Goal: Information Seeking & Learning: Check status

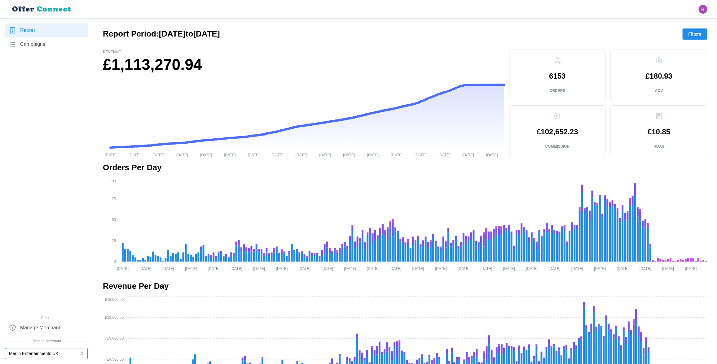
click at [37, 354] on button "Merlin Entertainments UK" at bounding box center [46, 353] width 83 height 11
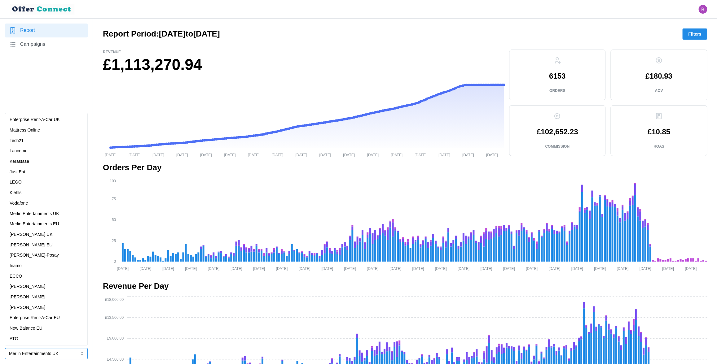
click at [28, 338] on div "ATG" at bounding box center [46, 339] width 73 height 7
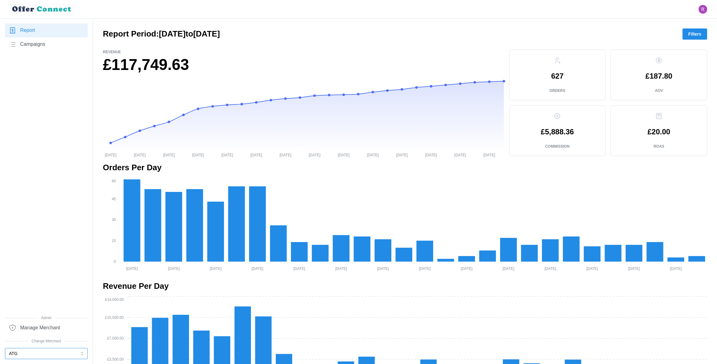
click at [69, 353] on button "ATG" at bounding box center [46, 353] width 83 height 11
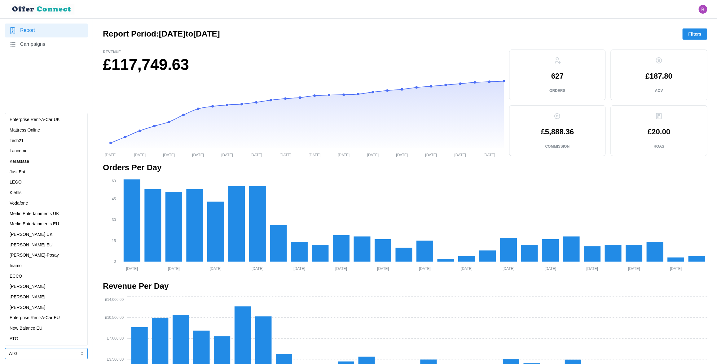
click at [40, 213] on p "Merlin Entertainments UK" at bounding box center [35, 214] width 50 height 7
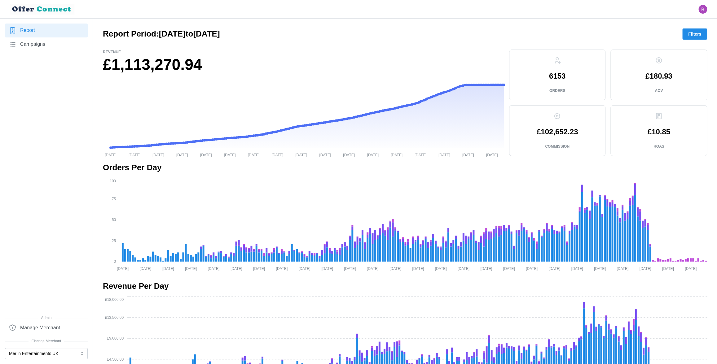
click at [689, 30] on span "Filters" at bounding box center [694, 34] width 13 height 11
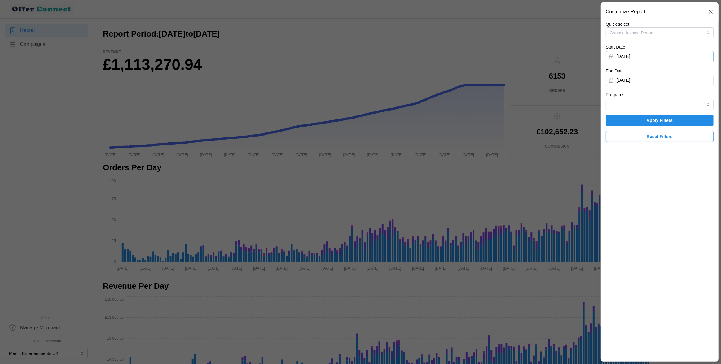
click at [653, 55] on button "January 1, 2025" at bounding box center [660, 56] width 108 height 11
click at [685, 75] on icon "button" at bounding box center [685, 74] width 5 height 5
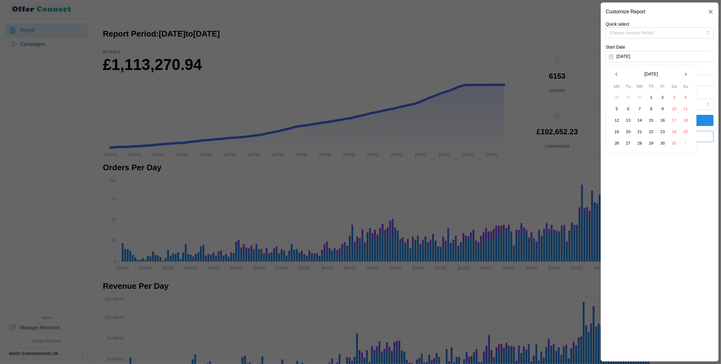
click at [685, 75] on icon "button" at bounding box center [685, 74] width 5 height 5
click at [683, 95] on button "1" at bounding box center [685, 97] width 11 height 11
click at [638, 120] on span "Apply Filters" at bounding box center [659, 120] width 96 height 11
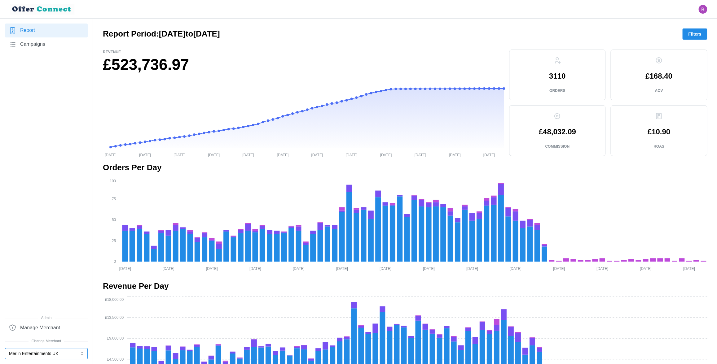
click at [41, 354] on button "Merlin Entertainments UK" at bounding box center [46, 353] width 83 height 11
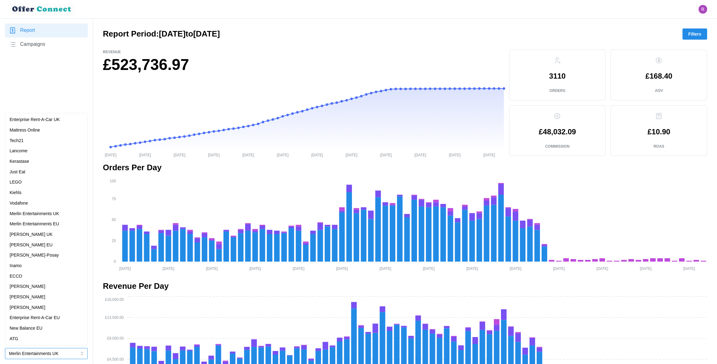
click at [34, 338] on div "ATG" at bounding box center [46, 339] width 73 height 7
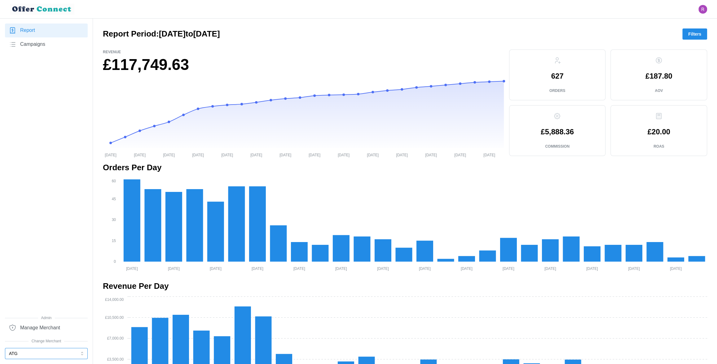
click at [44, 354] on button "ATG" at bounding box center [46, 353] width 83 height 11
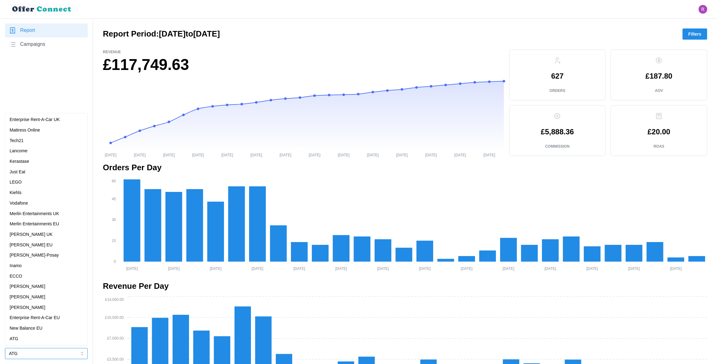
click at [41, 224] on p "Merlin Entertainments EU" at bounding box center [35, 224] width 50 height 7
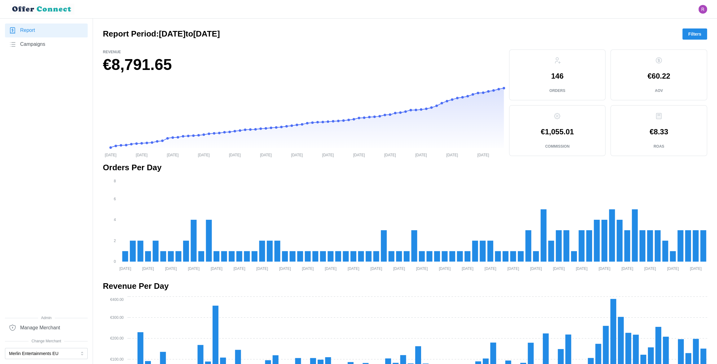
click at [39, 42] on span "Campaigns" at bounding box center [32, 45] width 25 height 8
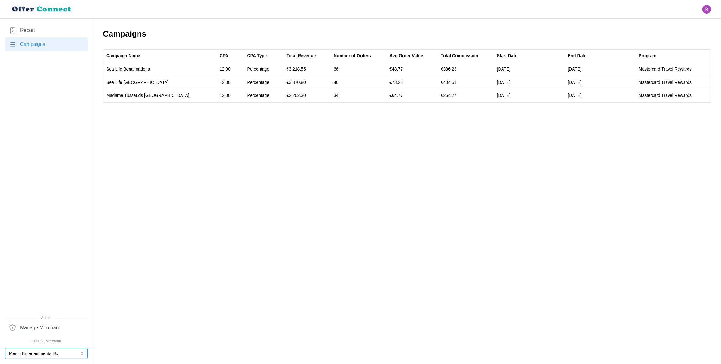
click at [62, 354] on button "Merlin Entertainments EU" at bounding box center [46, 353] width 83 height 11
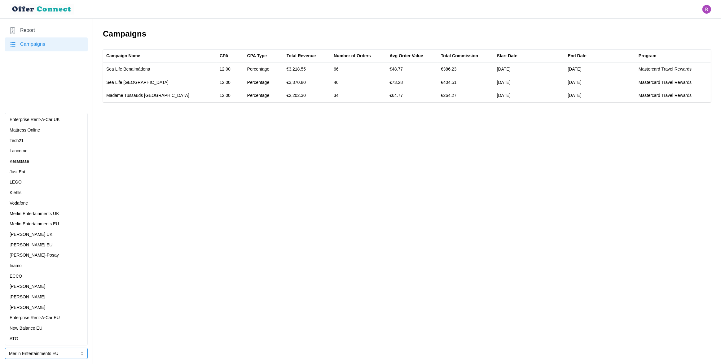
click at [54, 214] on p "Merlin Entertainments UK" at bounding box center [35, 214] width 50 height 7
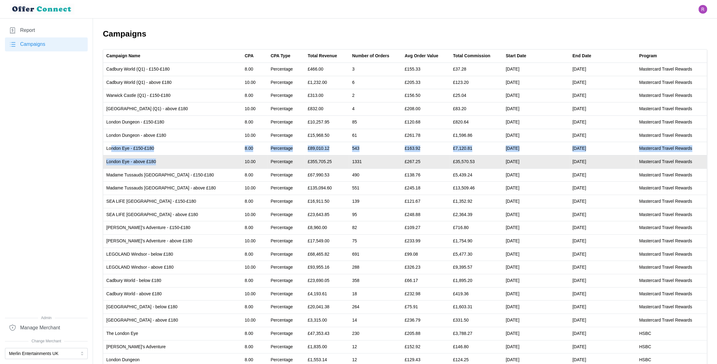
drag, startPoint x: 111, startPoint y: 147, endPoint x: 173, endPoint y: 162, distance: 63.9
click at [173, 162] on tbody "Cadbury World (Q1) - £150-£180 8.00 Percentage £466.00 3 £155.33 £37.28 [DATE] …" at bounding box center [404, 254] width 603 height 383
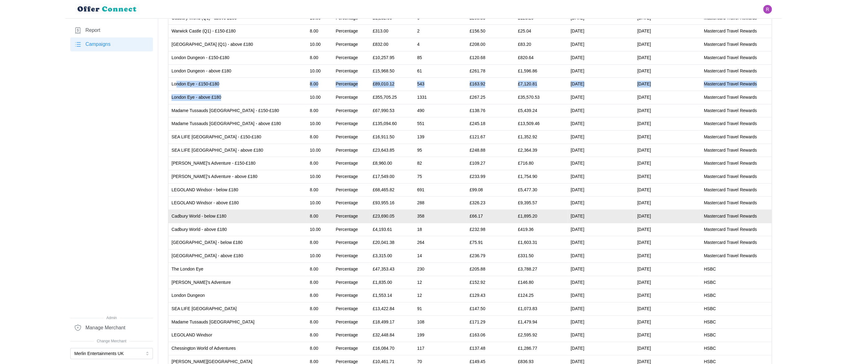
scroll to position [91, 0]
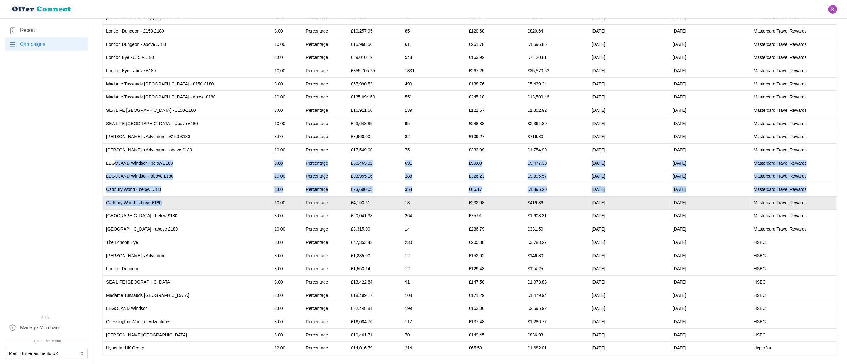
drag, startPoint x: 114, startPoint y: 163, endPoint x: 172, endPoint y: 207, distance: 73.6
click at [172, 207] on tbody "Cadbury World (Q1) - £150-£180 8.00 Percentage £466.00 3 £155.33 £37.28 [DATE] …" at bounding box center [470, 163] width 734 height 383
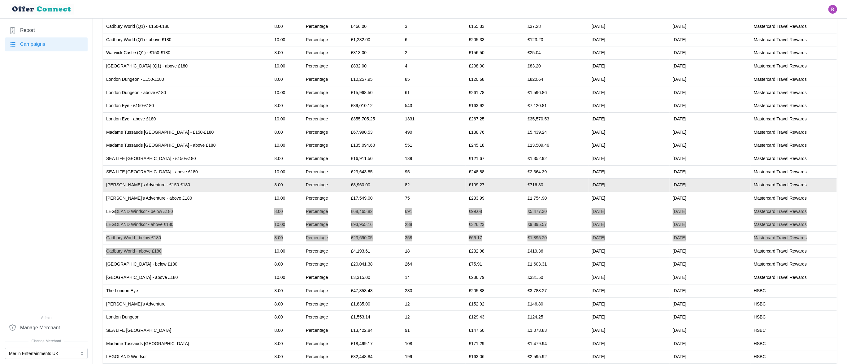
scroll to position [15, 0]
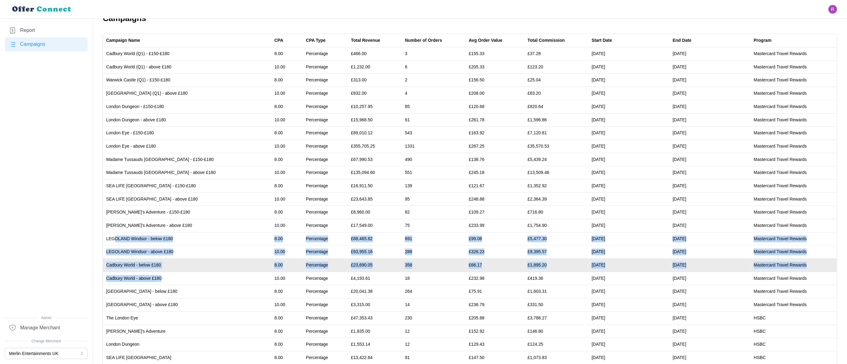
click at [176, 265] on td "Cadbury World - below £180" at bounding box center [187, 265] width 168 height 13
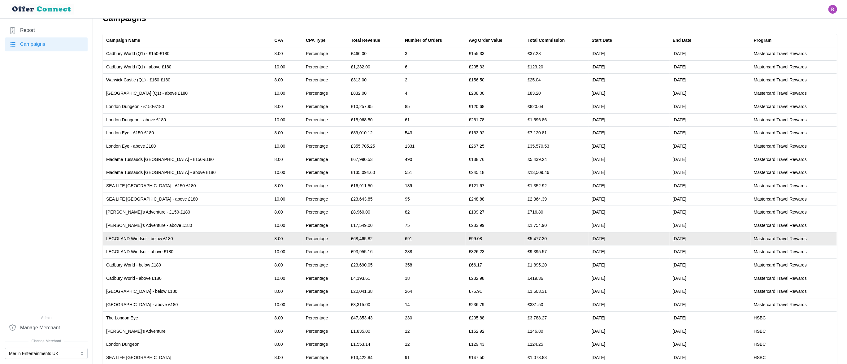
click at [525, 238] on td "£5,477.30" at bounding box center [557, 238] width 64 height 13
copy td "5,477.30"
click at [348, 238] on td "£68,465.82" at bounding box center [375, 238] width 54 height 13
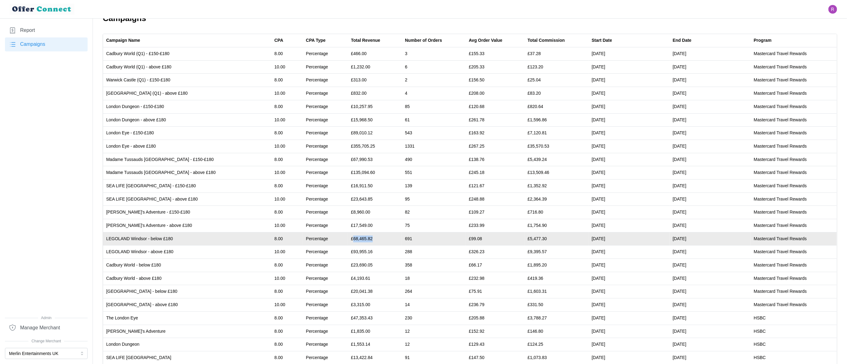
copy td "68,465.82"
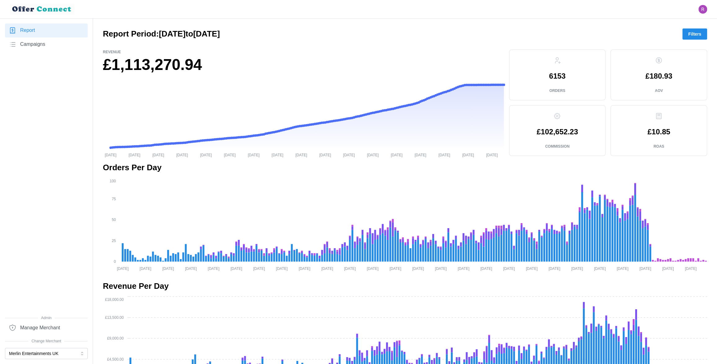
click at [58, 44] on link "Campaigns" at bounding box center [46, 44] width 83 height 14
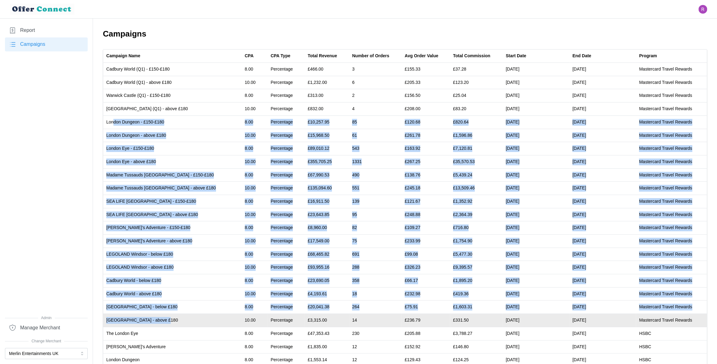
drag, startPoint x: 114, startPoint y: 121, endPoint x: 186, endPoint y: 321, distance: 212.8
click at [186, 321] on tbody "Cadbury World (Q1) - £150-£180 8.00 Percentage £466.00 3 £155.33 £37.28 [DATE] …" at bounding box center [404, 254] width 603 height 383
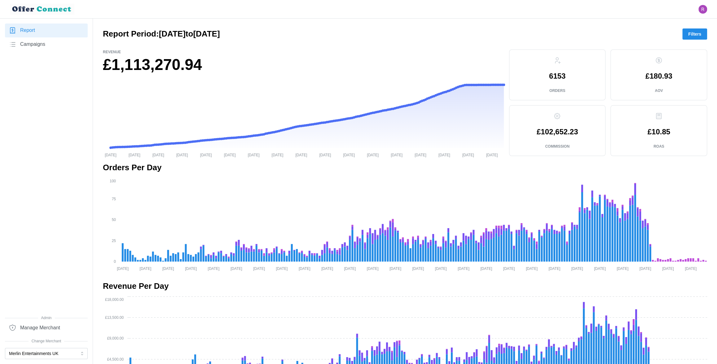
click at [698, 35] on span "Filters" at bounding box center [694, 34] width 13 height 11
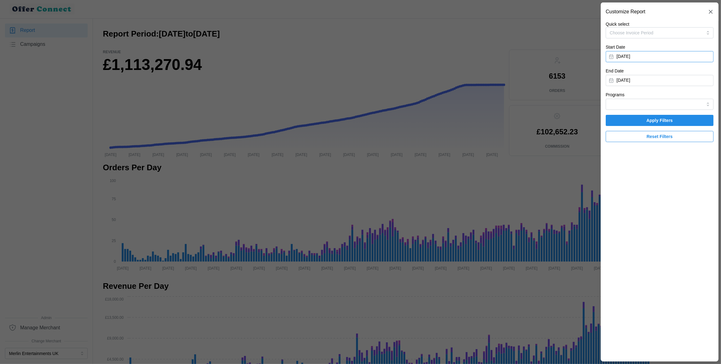
click at [658, 57] on button "January 1, 2025" at bounding box center [660, 56] width 108 height 11
click at [684, 74] on icon "button" at bounding box center [685, 74] width 5 height 5
click at [630, 97] on button "1" at bounding box center [628, 97] width 11 height 11
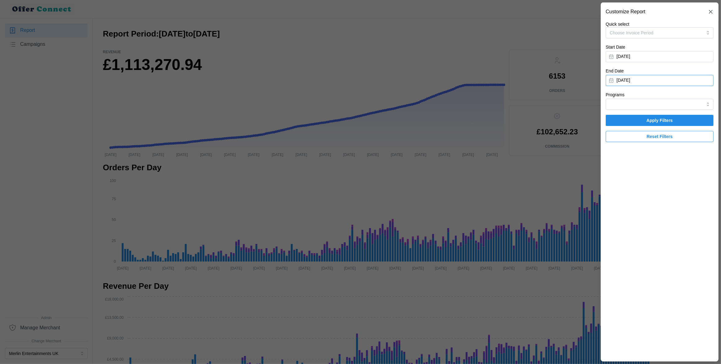
click at [669, 79] on button "September 1, 2025" at bounding box center [660, 80] width 108 height 11
click at [611, 100] on button "button" at bounding box center [616, 98] width 11 height 11
click at [615, 98] on icon "button" at bounding box center [616, 98] width 5 height 5
click at [618, 179] on button "30" at bounding box center [616, 178] width 11 height 11
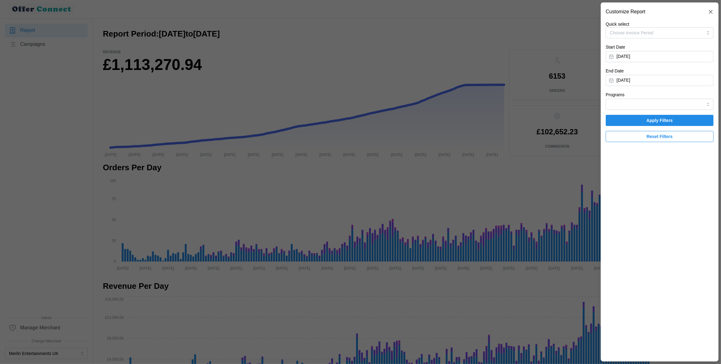
click at [660, 121] on span "Apply Filters" at bounding box center [659, 120] width 26 height 11
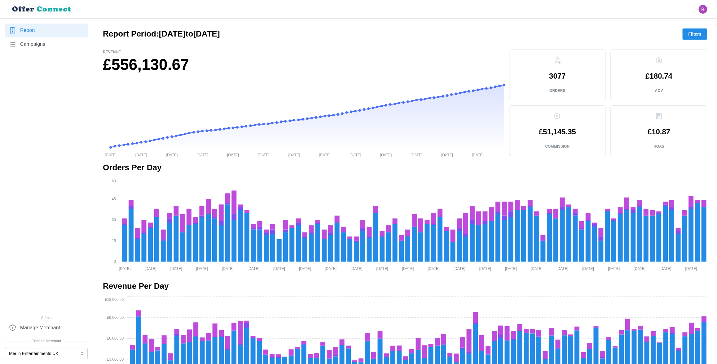
click at [558, 75] on p "3077" at bounding box center [557, 75] width 16 height 7
click at [690, 34] on span "Filters" at bounding box center [694, 34] width 13 height 11
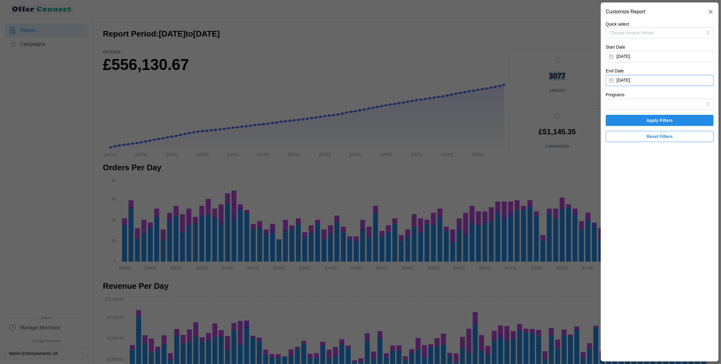
click at [640, 84] on button "June 30, 2025" at bounding box center [660, 80] width 108 height 11
click at [617, 100] on button "button" at bounding box center [616, 98] width 11 height 11
click at [617, 100] on icon "button" at bounding box center [616, 98] width 5 height 5
click at [641, 167] on button "30" at bounding box center [639, 167] width 11 height 11
click at [644, 121] on span "Apply Filters" at bounding box center [659, 120] width 96 height 11
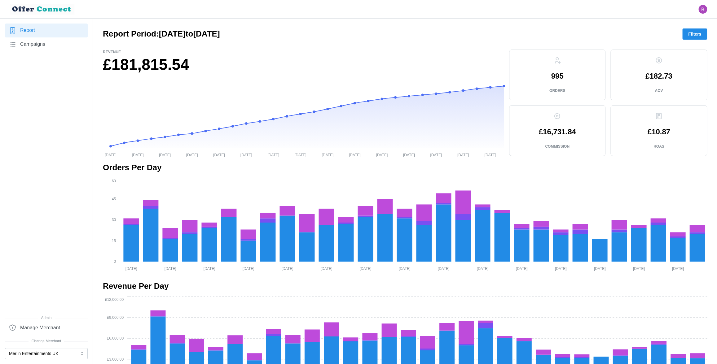
click at [691, 35] on span "Filters" at bounding box center [694, 34] width 13 height 11
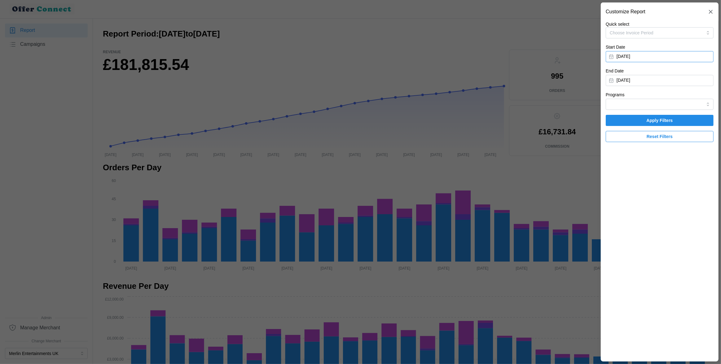
click at [659, 57] on button "April 1, 2025" at bounding box center [660, 56] width 108 height 11
click at [686, 75] on icon "button" at bounding box center [685, 74] width 5 height 5
click at [653, 97] on button "1" at bounding box center [650, 97] width 11 height 11
click at [646, 84] on button "April 30, 2025" at bounding box center [660, 80] width 108 height 11
click at [687, 98] on icon "button" at bounding box center [685, 98] width 5 height 5
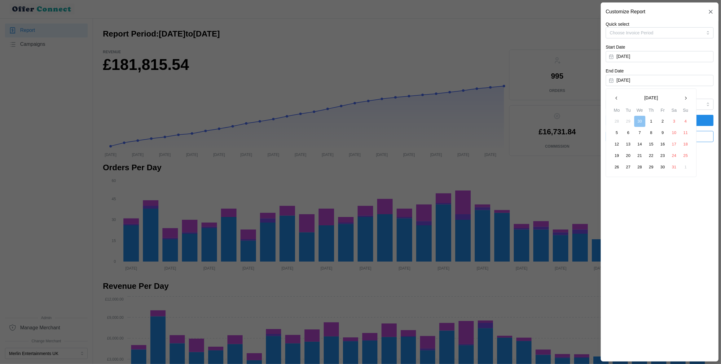
click at [673, 167] on button "31" at bounding box center [673, 167] width 11 height 11
click at [667, 121] on span "Apply Filters" at bounding box center [659, 120] width 26 height 11
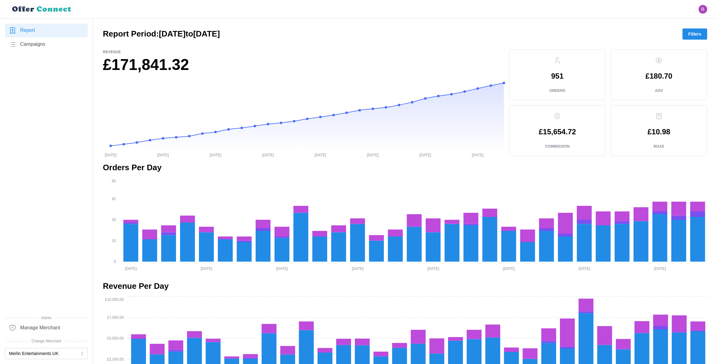
click at [695, 34] on span "Filters" at bounding box center [694, 34] width 13 height 11
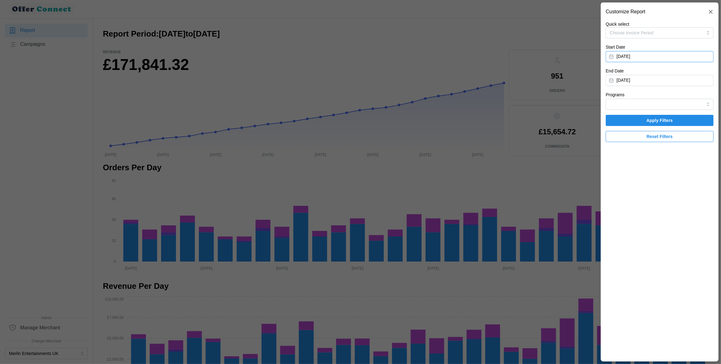
click at [654, 58] on button "May 1, 2025" at bounding box center [660, 56] width 108 height 11
click at [686, 73] on icon "button" at bounding box center [685, 74] width 5 height 5
click at [685, 98] on button "1" at bounding box center [685, 97] width 11 height 11
click at [660, 81] on button "May 31, 2025" at bounding box center [660, 80] width 108 height 11
click at [686, 95] on button "button" at bounding box center [685, 98] width 11 height 11
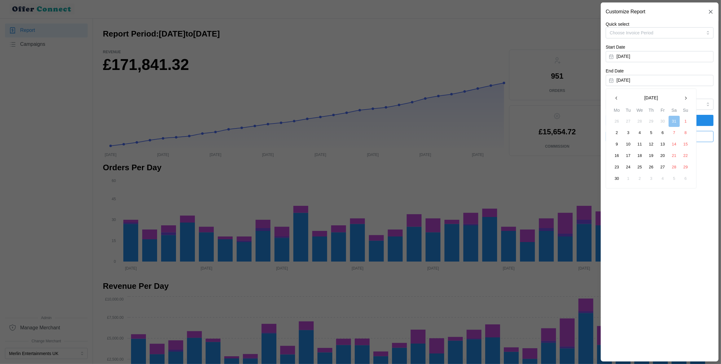
click at [619, 179] on button "30" at bounding box center [616, 178] width 11 height 11
click at [663, 121] on span "Apply Filters" at bounding box center [659, 120] width 26 height 11
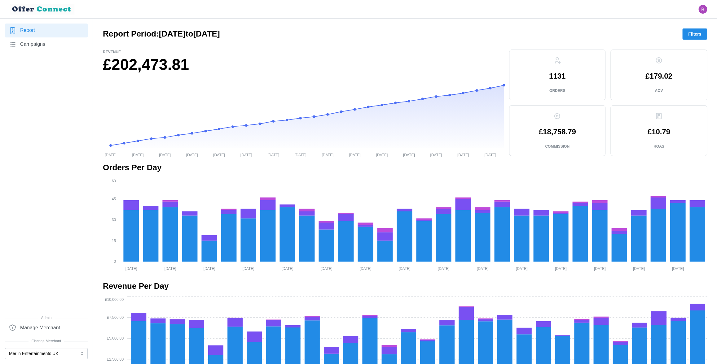
click at [695, 32] on span "Filters" at bounding box center [694, 34] width 13 height 11
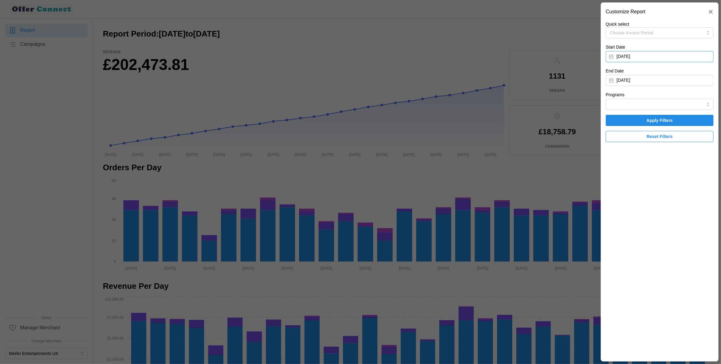
click at [649, 51] on button "June 1, 2025" at bounding box center [660, 56] width 108 height 11
click at [686, 75] on icon "button" at bounding box center [685, 74] width 5 height 5
click at [629, 97] on button "1" at bounding box center [628, 97] width 11 height 11
click at [639, 82] on button "June 30, 2025" at bounding box center [660, 80] width 108 height 11
click at [686, 97] on icon "button" at bounding box center [685, 98] width 5 height 5
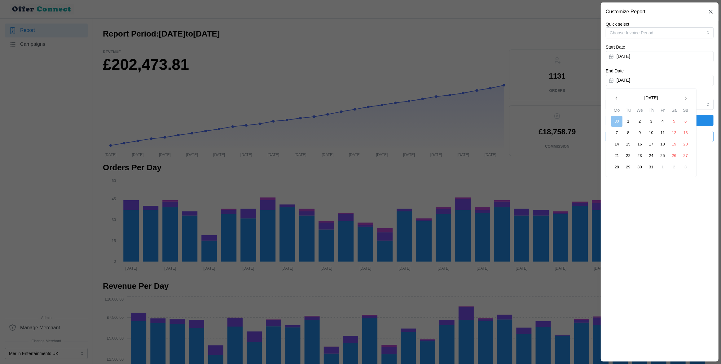
click at [654, 166] on button "31" at bounding box center [650, 167] width 11 height 11
click at [660, 120] on span "Apply Filters" at bounding box center [659, 120] width 26 height 11
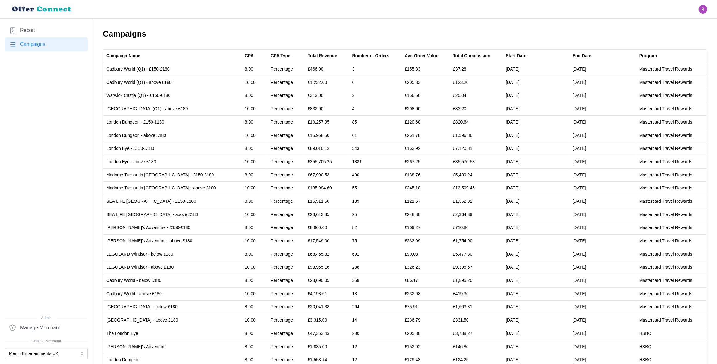
click at [55, 73] on div "Report Campaigns" at bounding box center [46, 170] width 83 height 292
click at [51, 353] on button "Merlin Entertainments UK" at bounding box center [46, 353] width 83 height 11
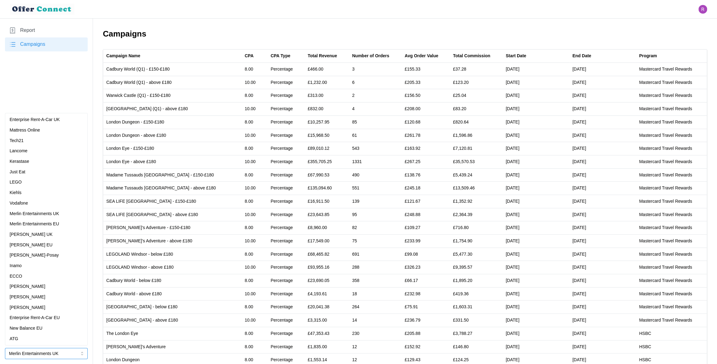
click at [38, 308] on div "[PERSON_NAME]" at bounding box center [46, 307] width 73 height 7
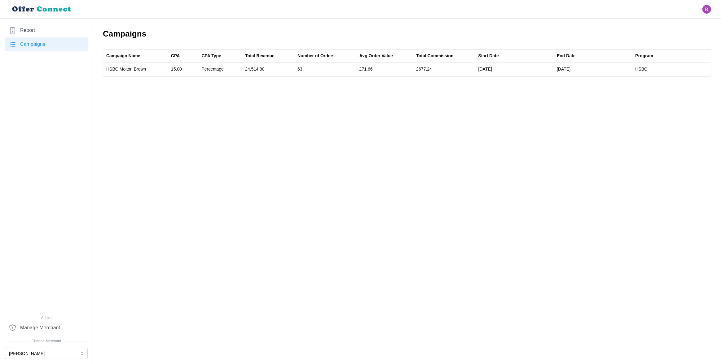
click at [50, 32] on link "Report" at bounding box center [46, 31] width 83 height 14
click at [49, 31] on link "Report" at bounding box center [46, 31] width 83 height 14
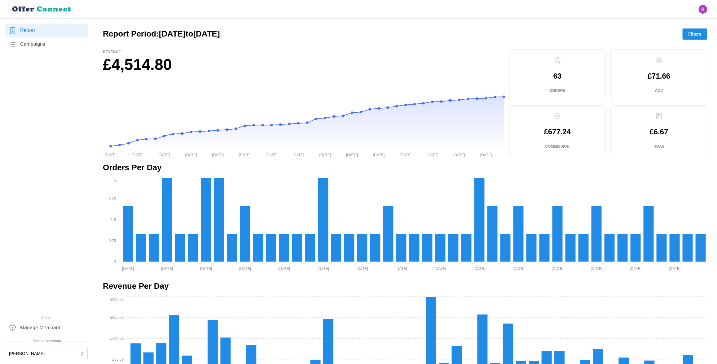
click at [53, 178] on div "Report Campaigns" at bounding box center [46, 170] width 83 height 292
click at [44, 39] on link "Campaigns" at bounding box center [46, 44] width 83 height 14
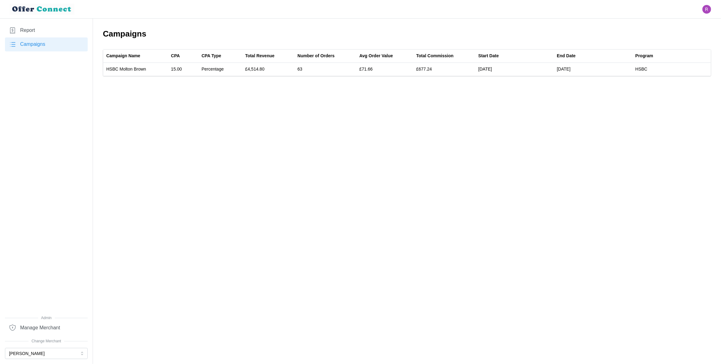
click at [42, 33] on link "Report" at bounding box center [46, 31] width 83 height 14
